Goal: Transaction & Acquisition: Purchase product/service

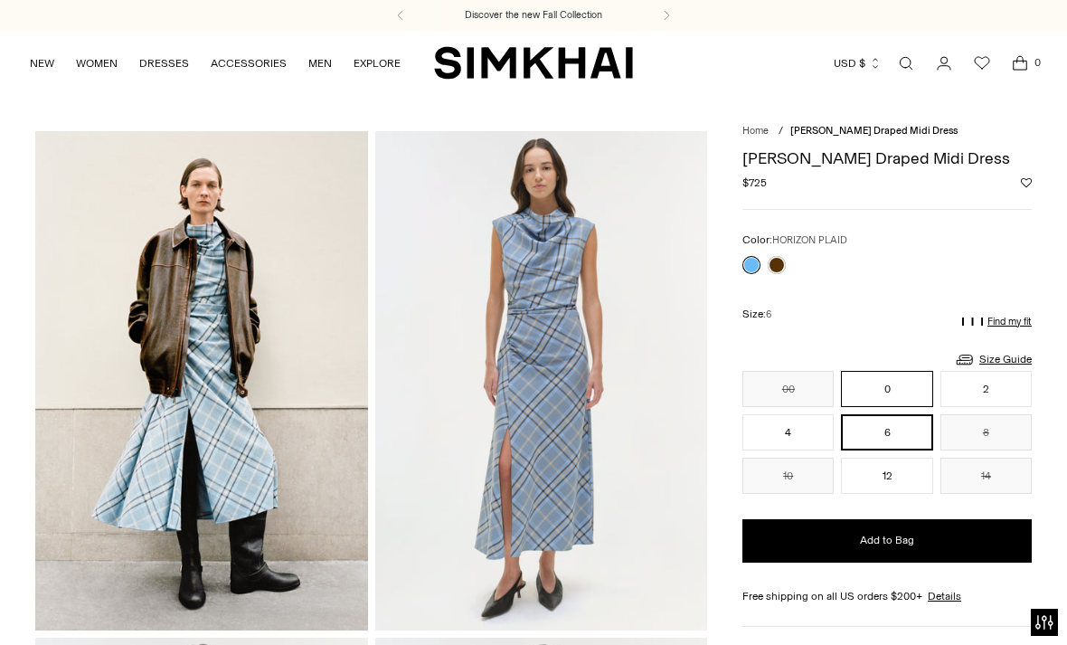
click at [882, 388] on button "0" at bounding box center [886, 389] width 91 height 36
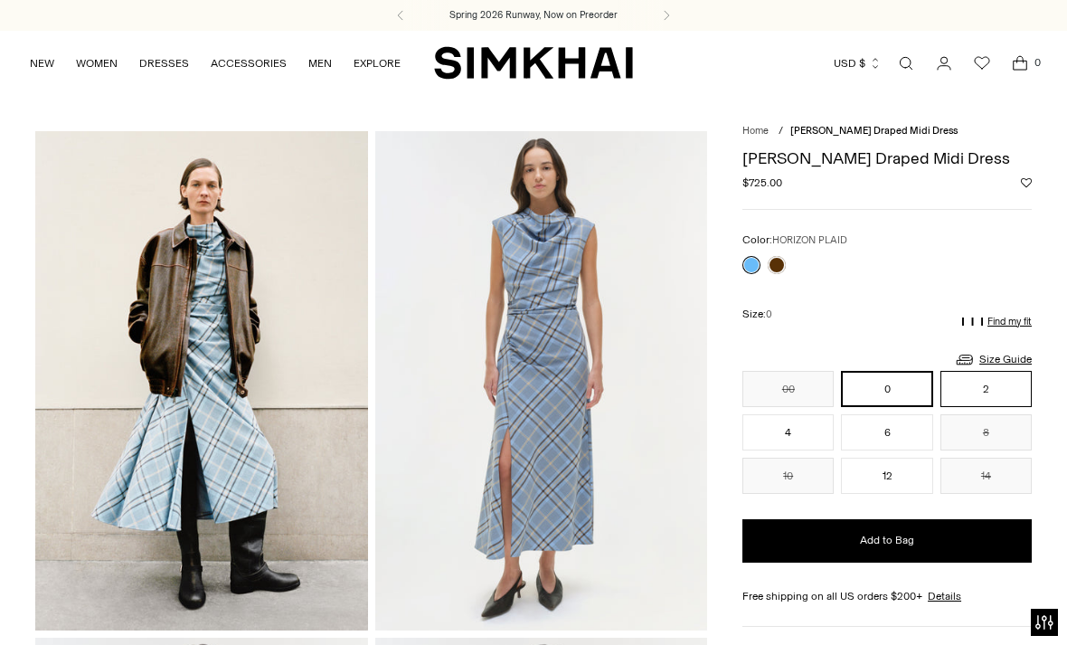
click at [986, 391] on button "2" at bounding box center [985, 389] width 91 height 36
click at [883, 393] on button "0" at bounding box center [886, 389] width 91 height 36
